Goal: Task Accomplishment & Management: Manage account settings

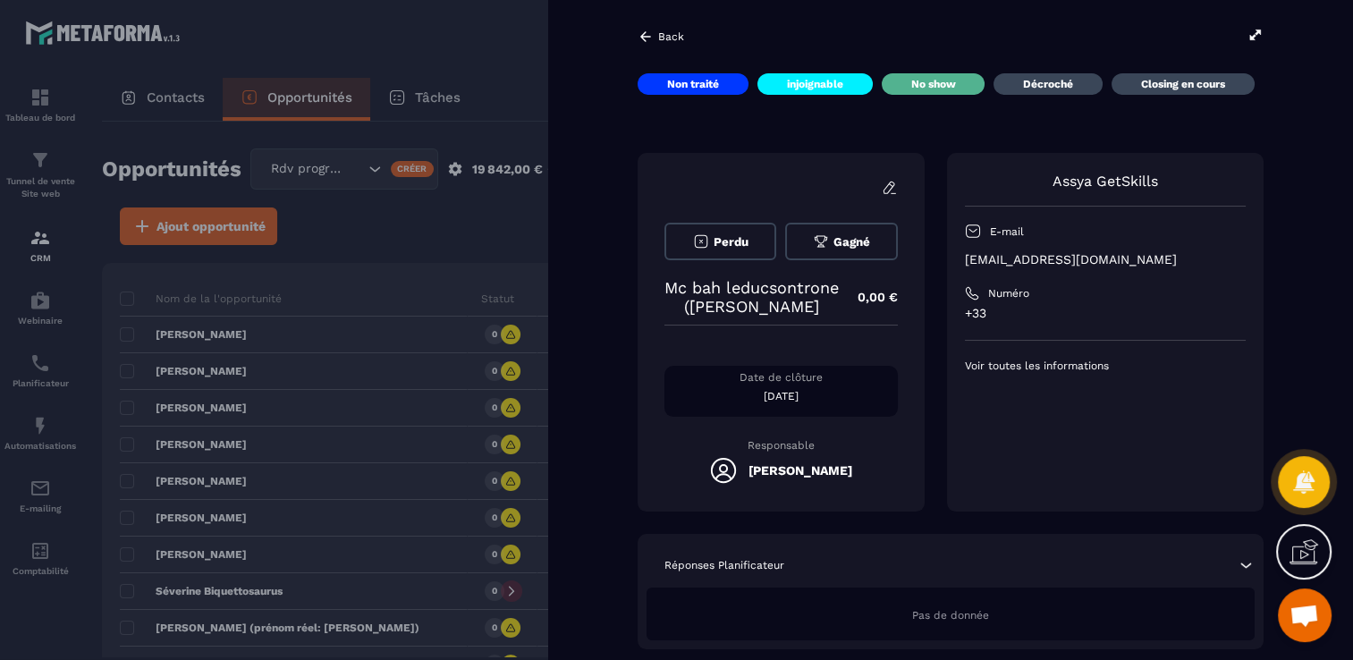
scroll to position [1788, 0]
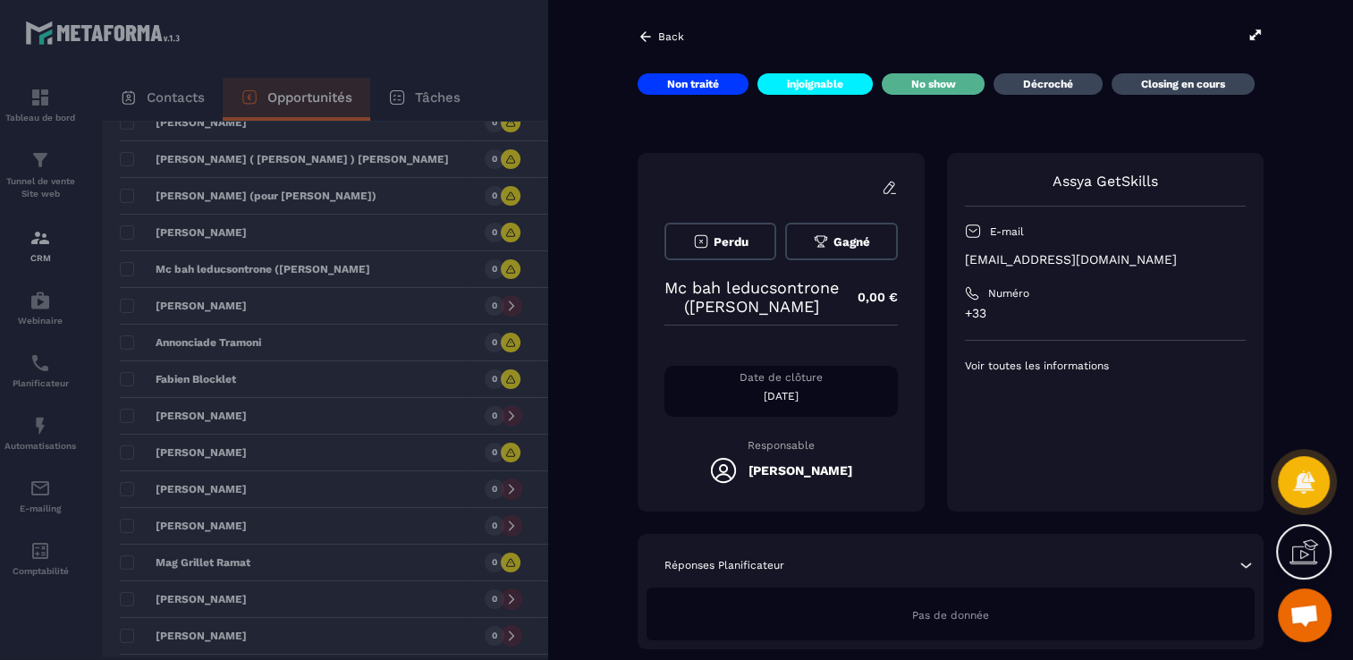
drag, startPoint x: 828, startPoint y: 330, endPoint x: 813, endPoint y: 326, distance: 15.6
click at [813, 316] on p "Mc bah leducsontrone ([PERSON_NAME]" at bounding box center [751, 297] width 175 height 38
drag, startPoint x: 813, startPoint y: 326, endPoint x: 801, endPoint y: 273, distance: 54.9
click at [801, 273] on div "Perdu [PERSON_NAME] [PERSON_NAME] leducsontrone ([PERSON_NAME] ficadiere 0,00 €…" at bounding box center [781, 332] width 287 height 359
click at [819, 306] on p "Mc bah leducsontrone ([PERSON_NAME]" at bounding box center [751, 297] width 175 height 38
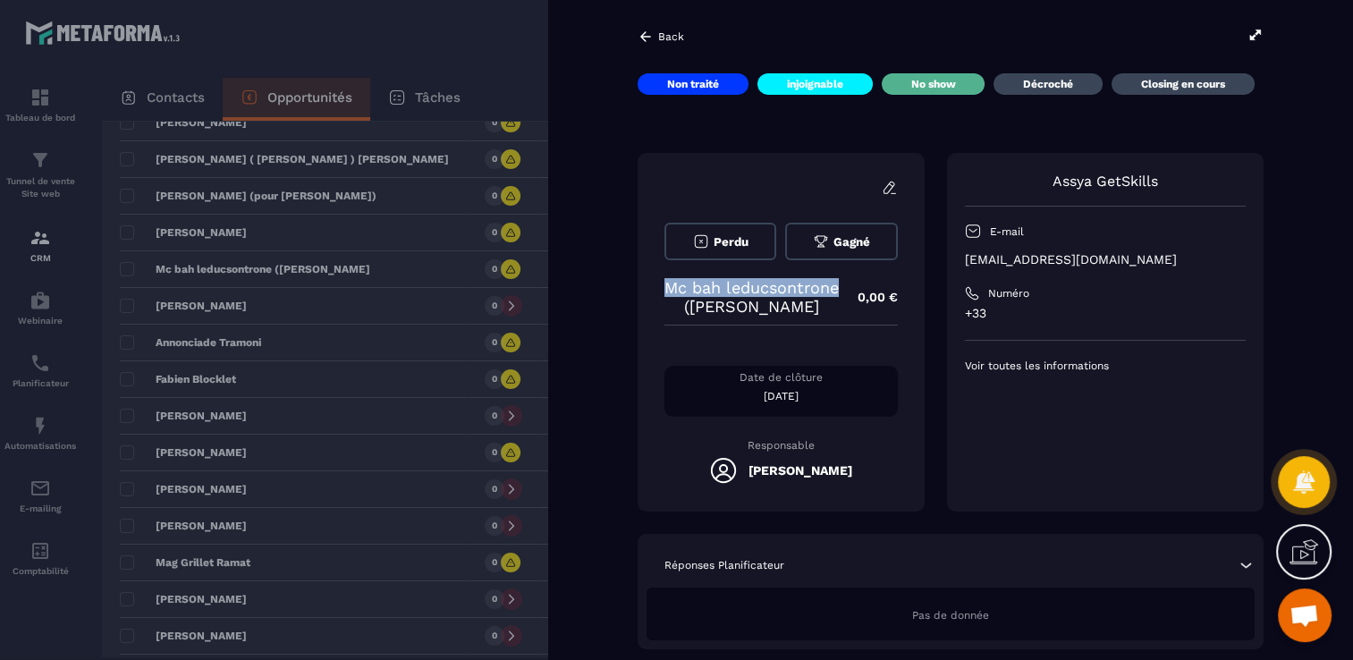
copy p "Mc bah leducsontrone"
drag, startPoint x: 817, startPoint y: 307, endPoint x: 718, endPoint y: 292, distance: 100.3
click at [718, 292] on p "Mc bah leducsontrone ([PERSON_NAME]" at bounding box center [751, 297] width 175 height 38
click at [386, 243] on div at bounding box center [676, 330] width 1353 height 660
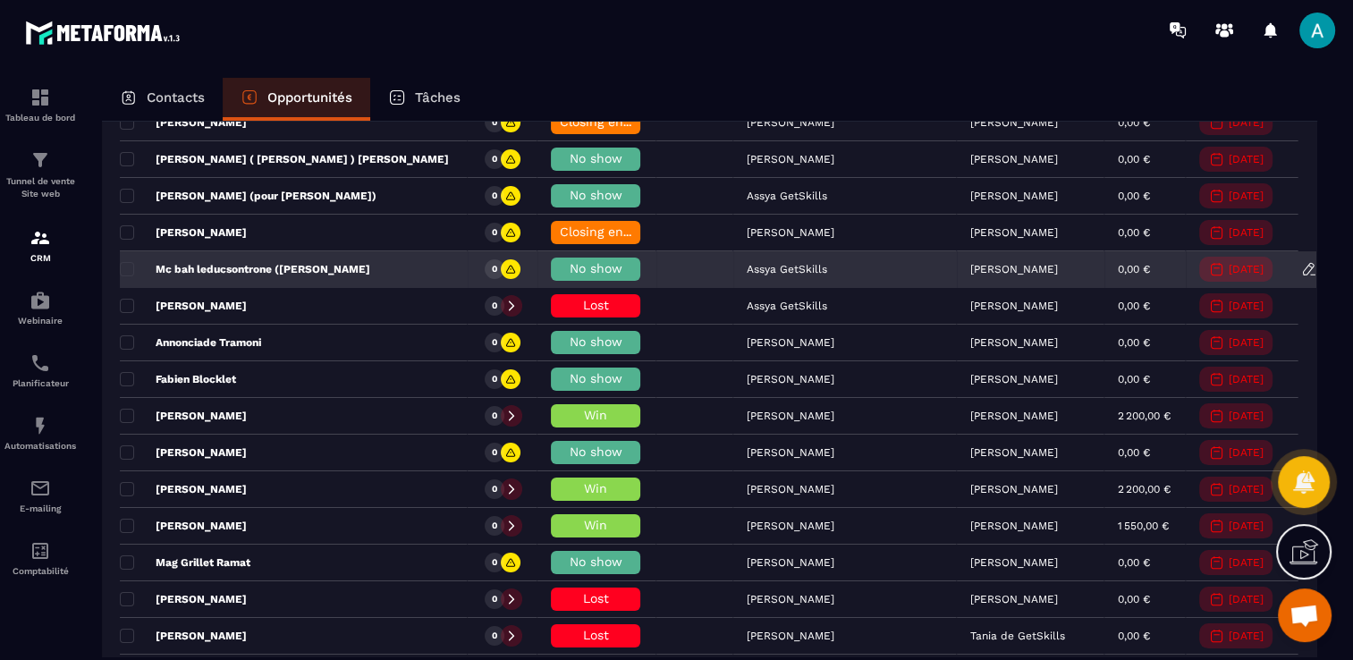
click at [551, 266] on div "No show" at bounding box center [595, 269] width 89 height 23
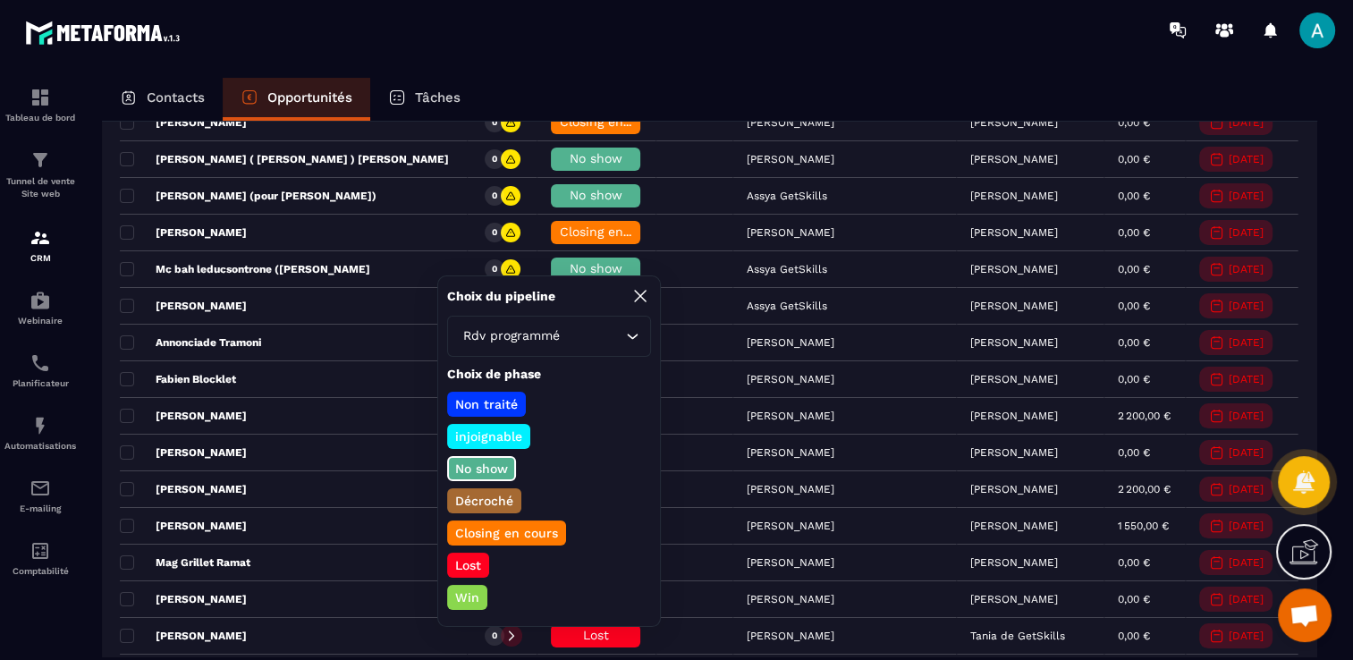
click at [460, 563] on p "Lost" at bounding box center [467, 565] width 31 height 18
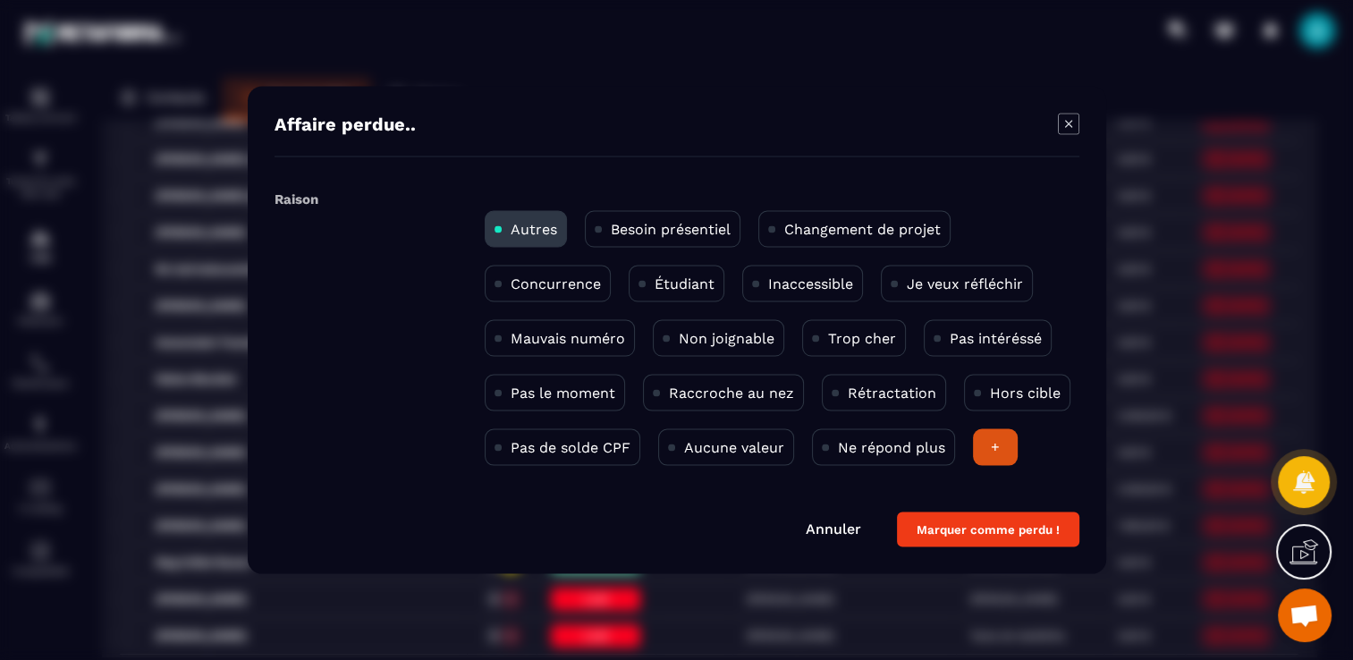
click at [824, 326] on div "Trop cher" at bounding box center [854, 338] width 104 height 37
click at [537, 446] on p "Pas de solde CPF" at bounding box center [571, 447] width 120 height 17
drag, startPoint x: 942, startPoint y: 525, endPoint x: 930, endPoint y: 520, distance: 12.8
click at [943, 525] on button "Marquer comme perdu !" at bounding box center [988, 529] width 182 height 35
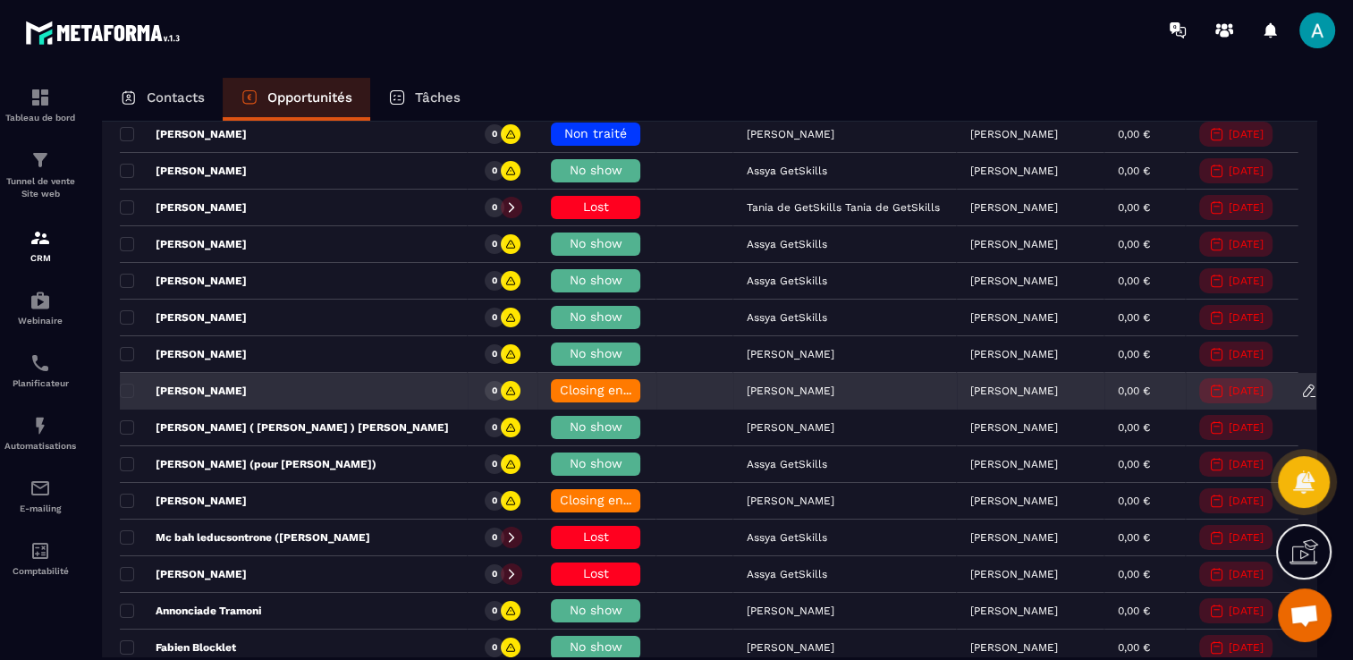
scroll to position [1431, 0]
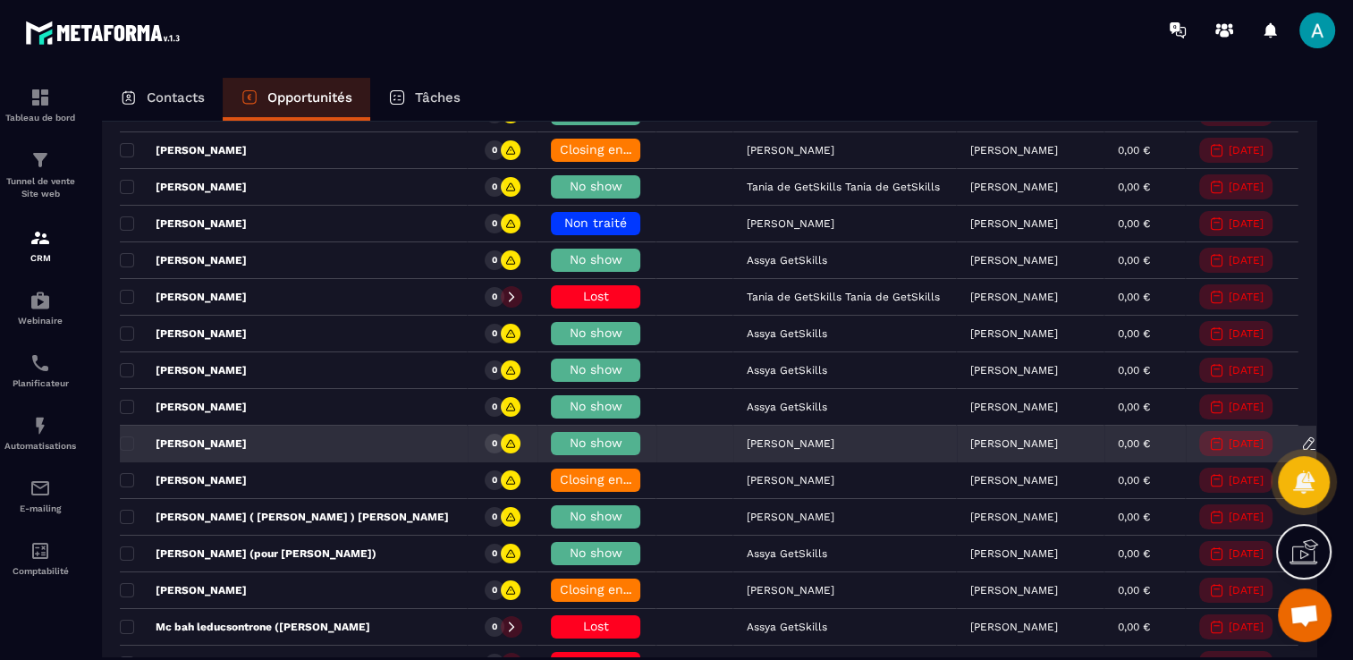
click at [318, 427] on div "[PERSON_NAME]" at bounding box center [294, 445] width 348 height 36
